Goal: Task Accomplishment & Management: Use online tool/utility

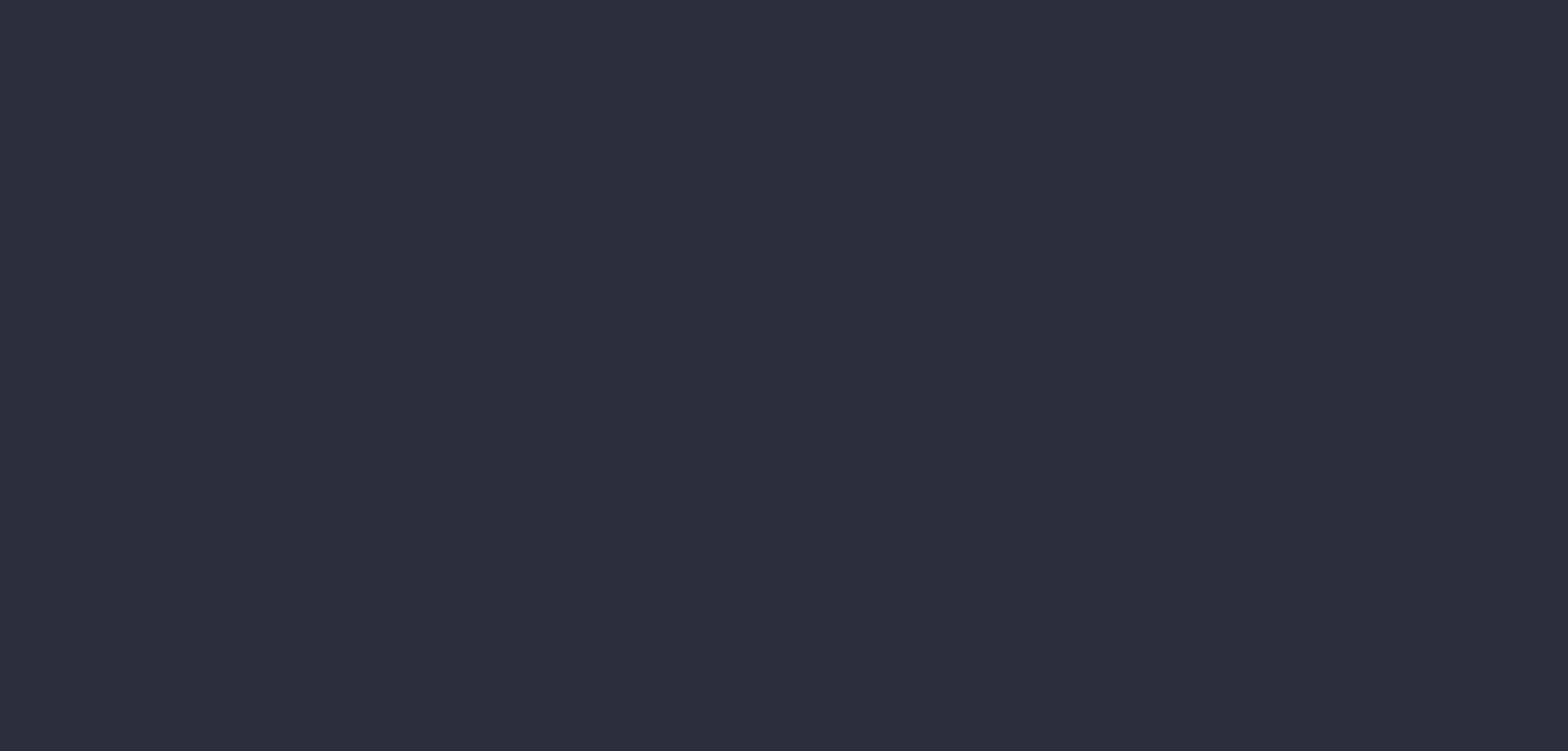
type input "[DATE] - [DATE]"
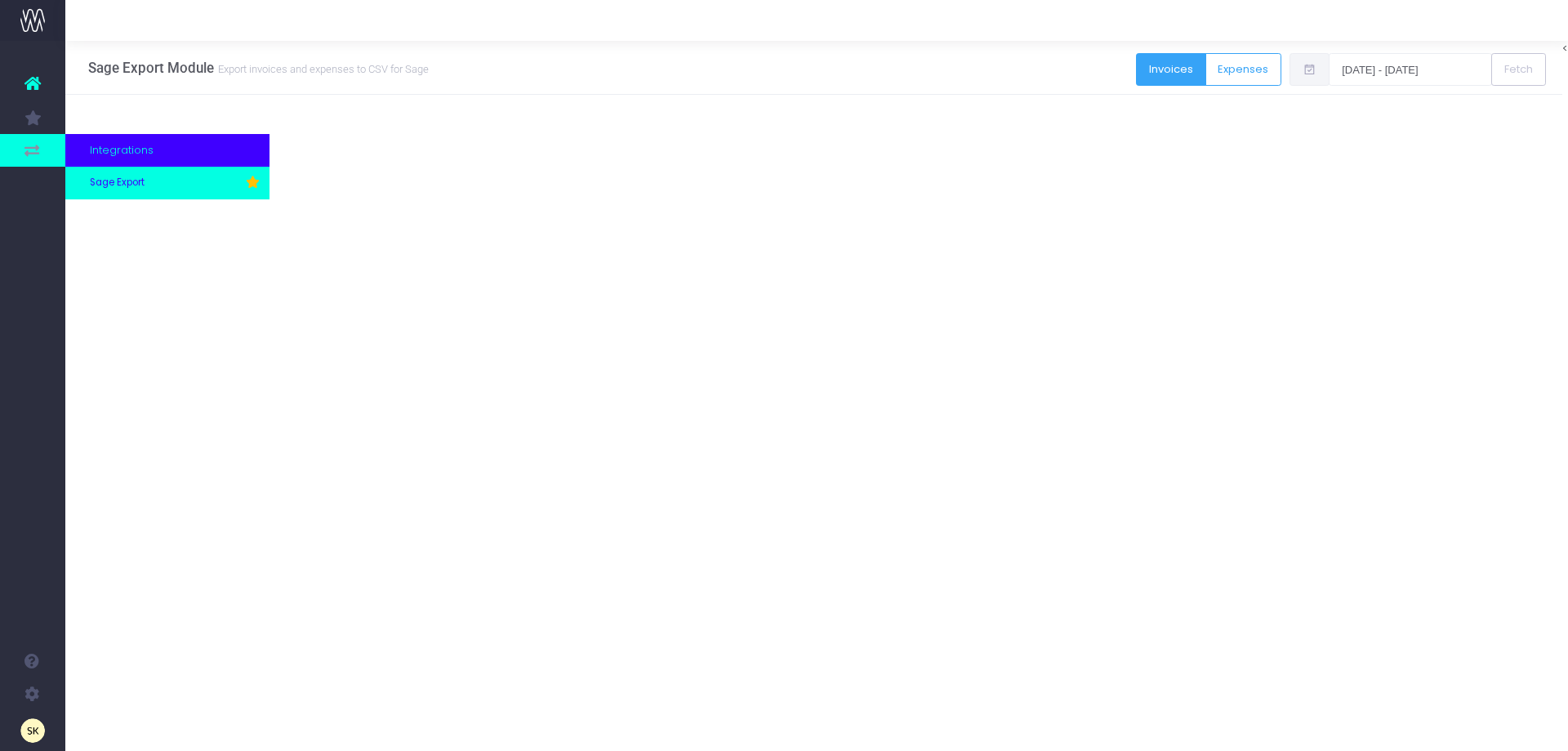
click at [124, 181] on span "Sage Export" at bounding box center [117, 183] width 55 height 15
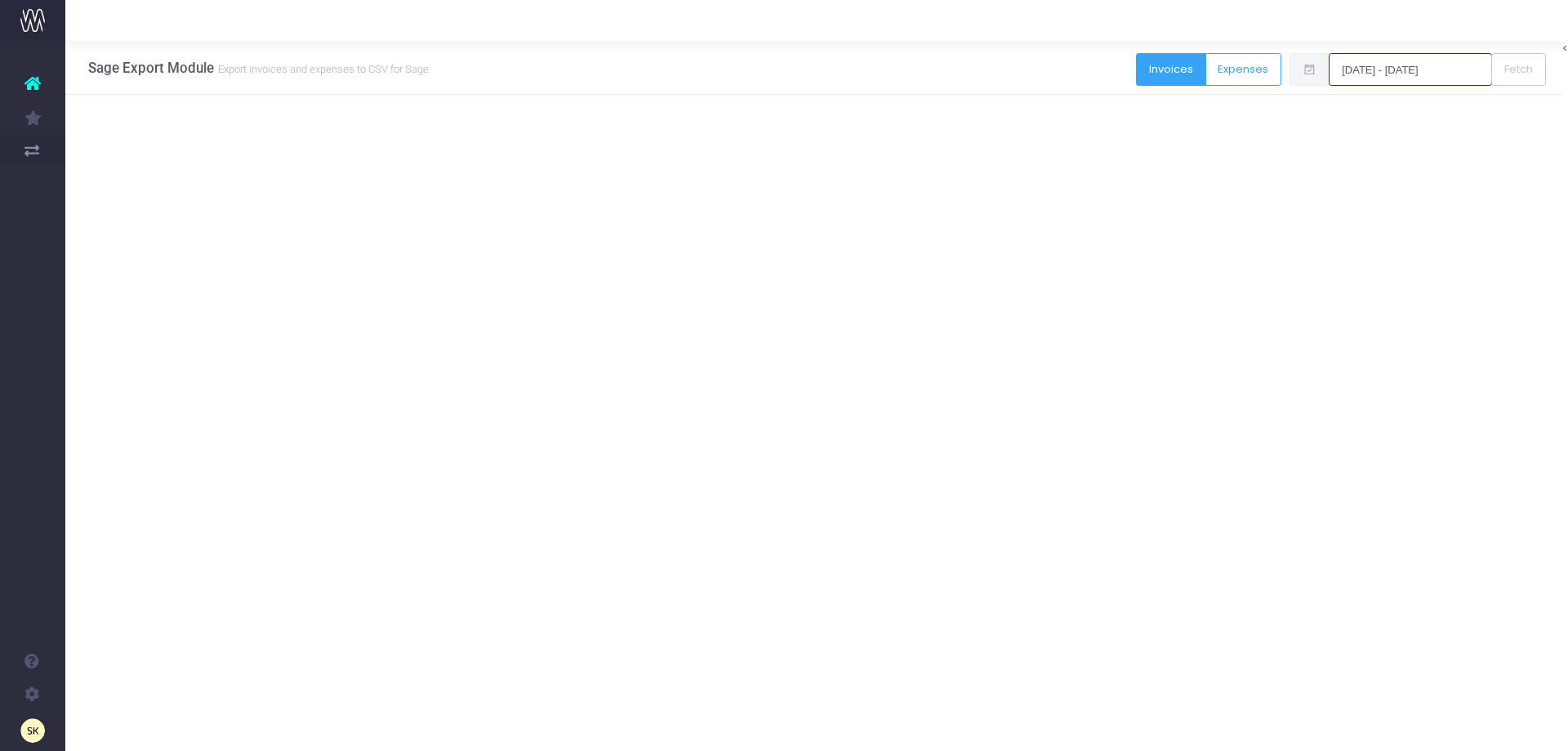
click at [1386, 62] on input "[DATE] - [DATE]" at bounding box center [1410, 69] width 163 height 33
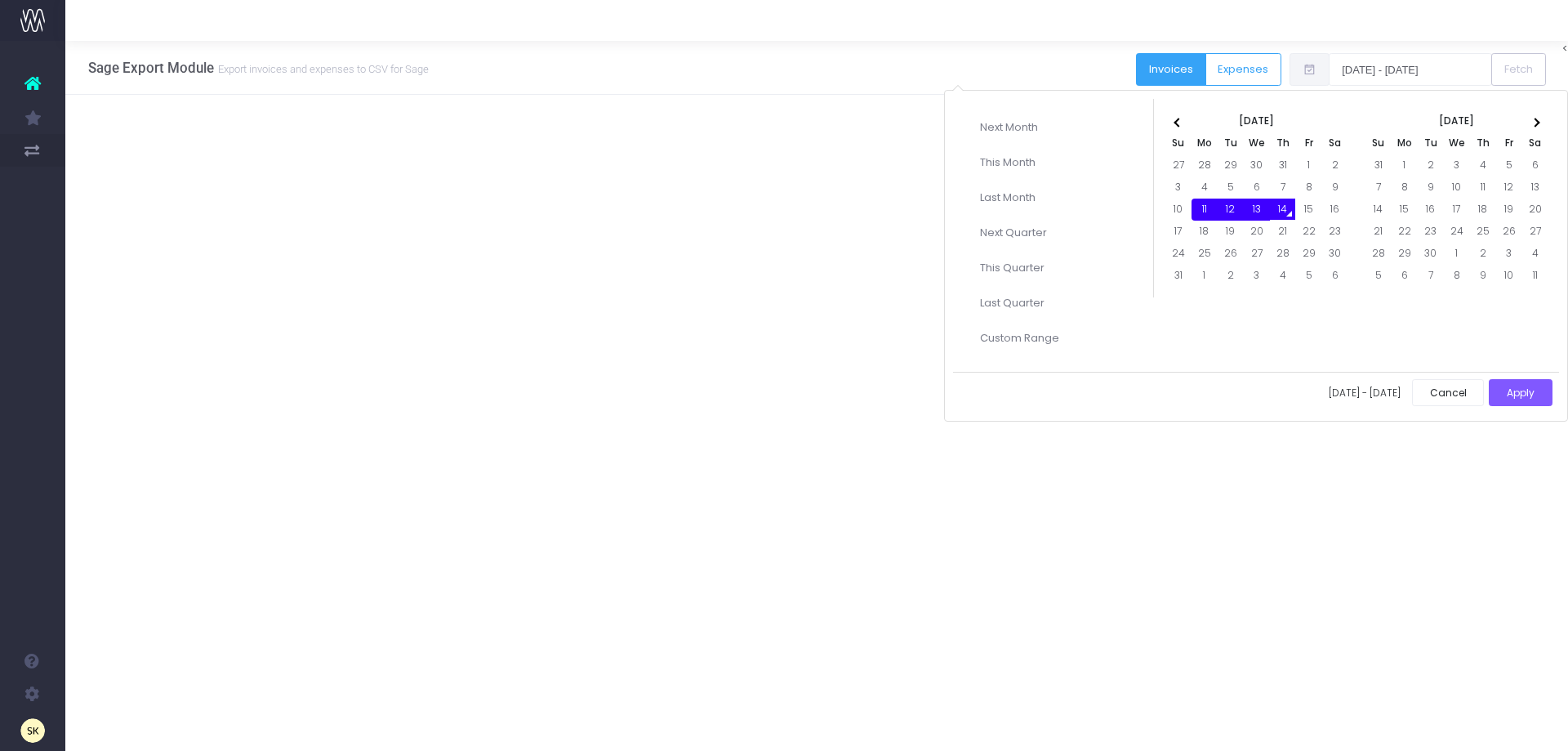
drag, startPoint x: 1200, startPoint y: 210, endPoint x: 1280, endPoint y: 206, distance: 80.1
click at [1513, 393] on button "Apply" at bounding box center [1520, 392] width 63 height 27
type input "[DATE] - [DATE]"
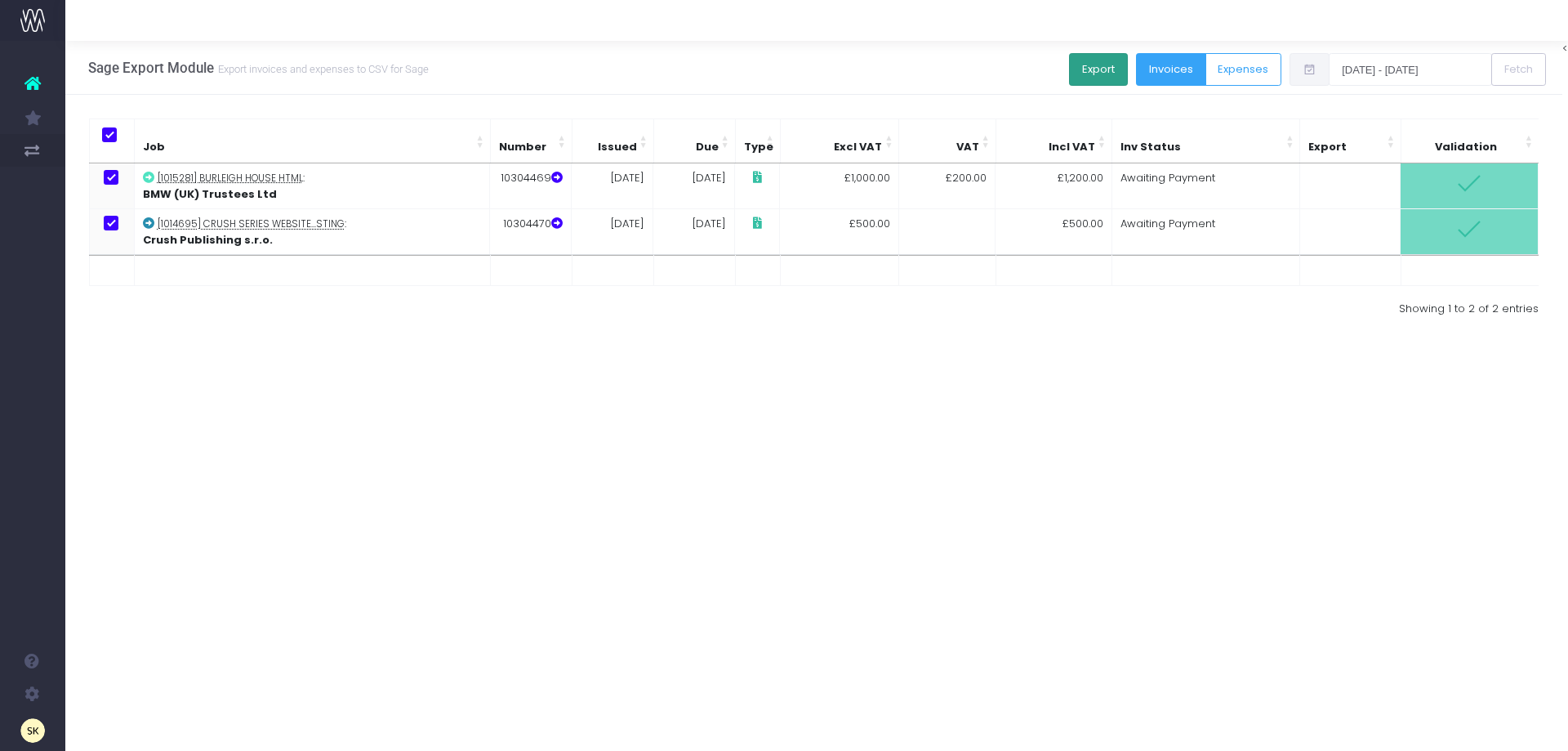
click at [1096, 63] on button "Export" at bounding box center [1098, 69] width 59 height 33
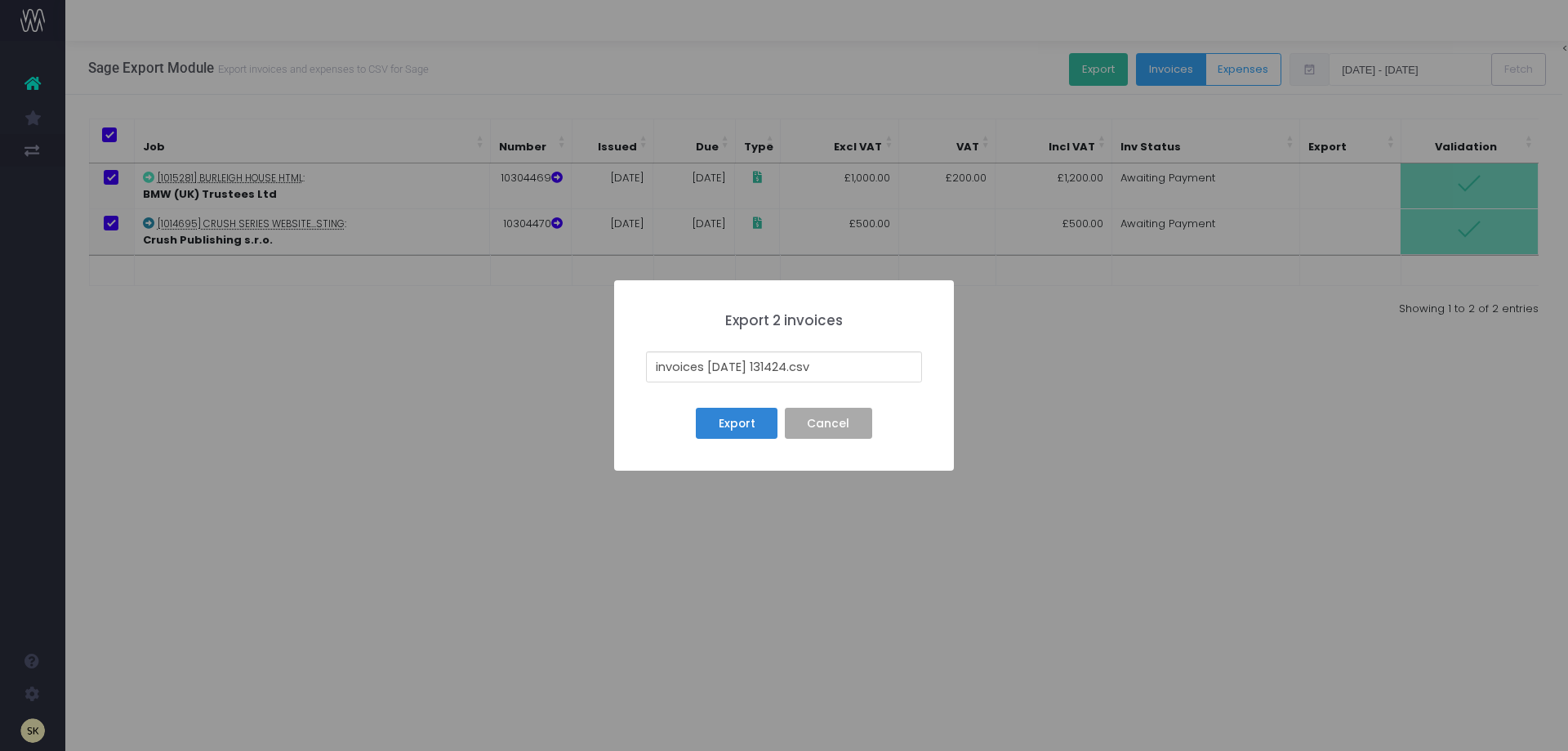
drag, startPoint x: 800, startPoint y: 363, endPoint x: 626, endPoint y: 352, distance: 174.3
click at [626, 352] on div "× Export 2 invoices invoices [DATE] 131424.csv Export No Cancel" at bounding box center [784, 376] width 340 height 191
type input "[DATE] and [DATE] SI BATCH .csv"
click at [734, 428] on button "Export" at bounding box center [737, 423] width 81 height 31
